Goal: Find specific page/section: Find specific page/section

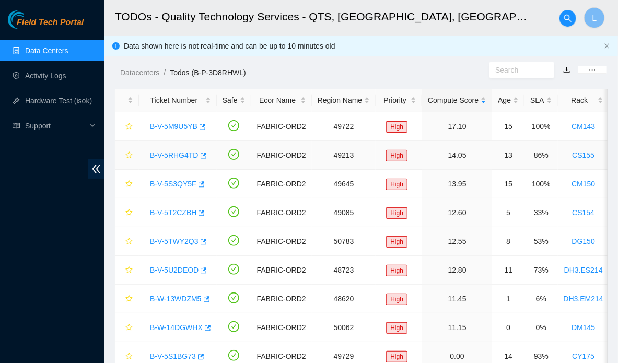
click at [180, 156] on link "B-V-5RHG4TD" at bounding box center [174, 155] width 49 height 8
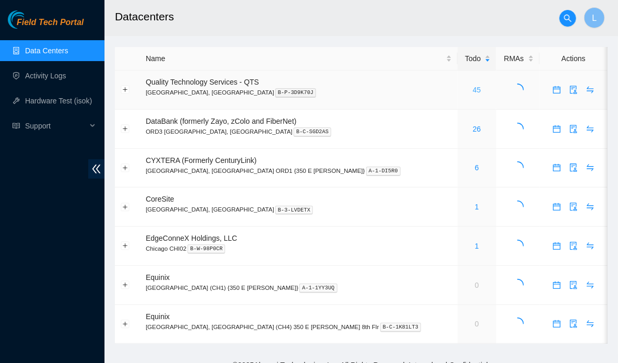
click at [473, 89] on link "45" at bounding box center [477, 90] width 8 height 8
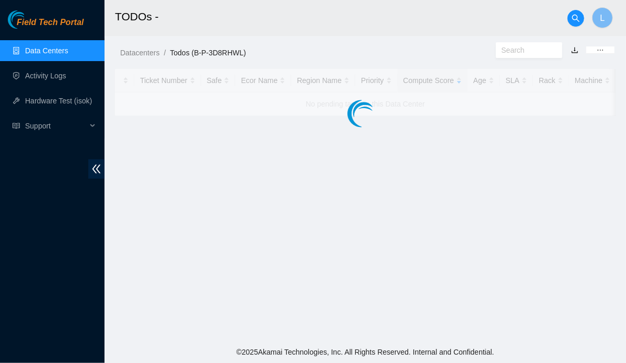
click at [56, 20] on span "Field Tech Portal" at bounding box center [50, 23] width 67 height 10
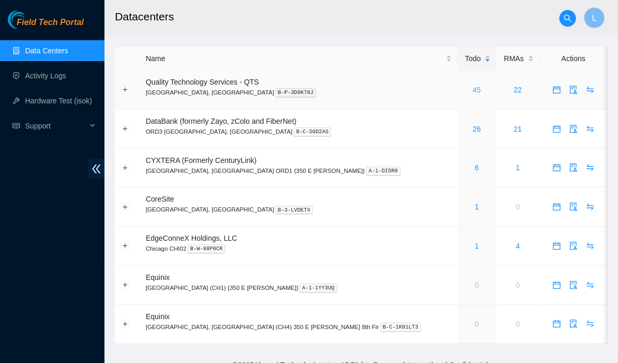
click at [473, 91] on link "45" at bounding box center [477, 90] width 8 height 8
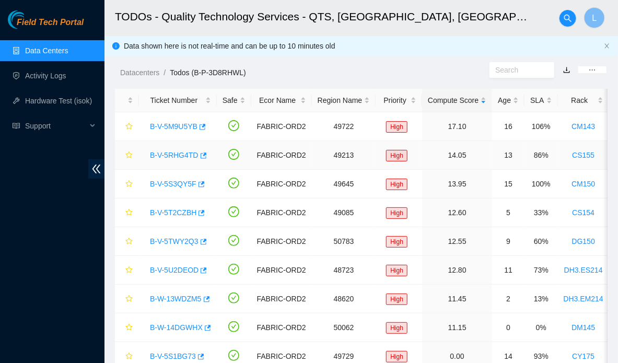
click at [157, 158] on link "B-V-5RHG4TD" at bounding box center [174, 155] width 49 height 8
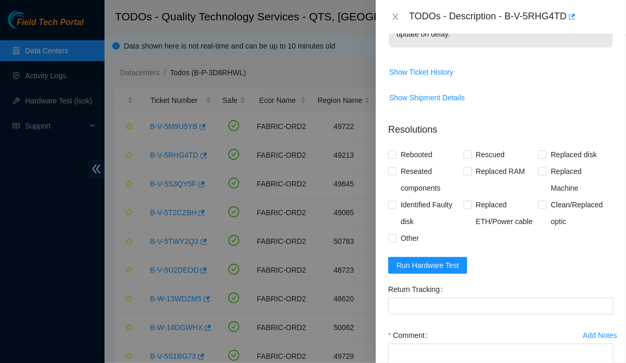
scroll to position [207, 0]
